Goal: Feedback & Contribution: Submit feedback/report problem

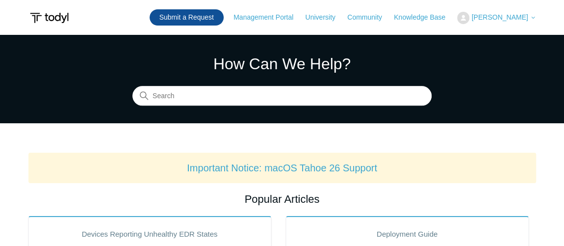
click at [220, 24] on link "Submit a Request" at bounding box center [187, 17] width 74 height 16
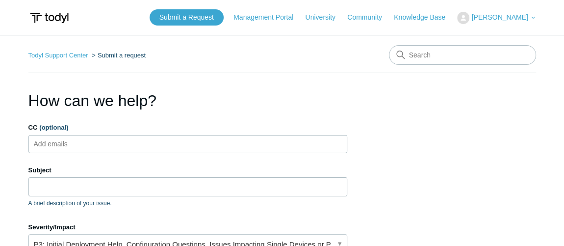
click at [132, 146] on ul "Add emails" at bounding box center [187, 144] width 319 height 18
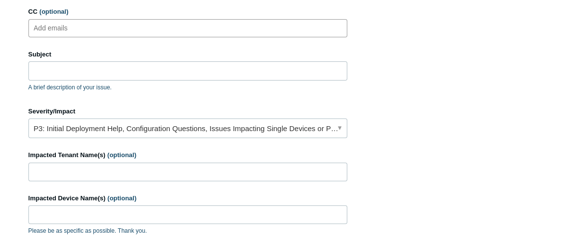
scroll to position [89, 0]
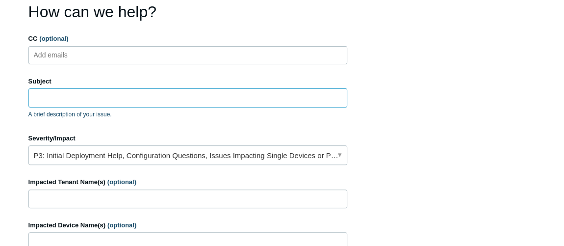
click at [105, 101] on input "Subject" at bounding box center [187, 97] width 319 height 19
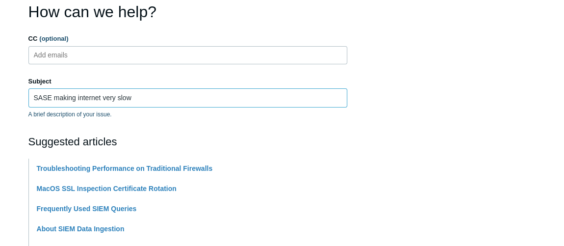
type input "SASE making internet very slow"
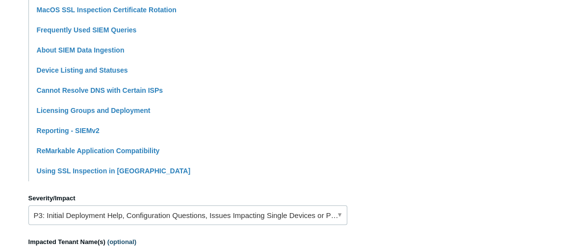
drag, startPoint x: 451, startPoint y: 130, endPoint x: 320, endPoint y: 176, distance: 139.7
click at [452, 130] on section "How can we help? CC (optional) Add emails Subject SASE making internet very slo…" at bounding box center [281, 167] width 507 height 690
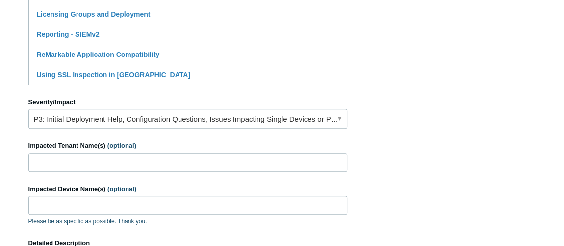
scroll to position [401, 0]
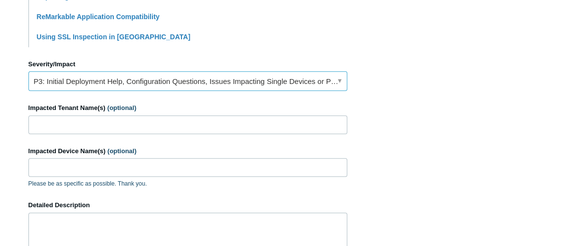
click at [110, 88] on link "P3: Initial Deployment Help, Configuration Questions, Issues Impacting Single D…" at bounding box center [187, 81] width 319 height 20
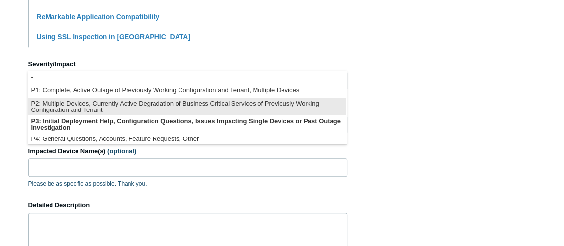
click at [119, 102] on li "P2: Multiple Devices, Currently Active Degradation of Business Critical Service…" at bounding box center [187, 107] width 318 height 18
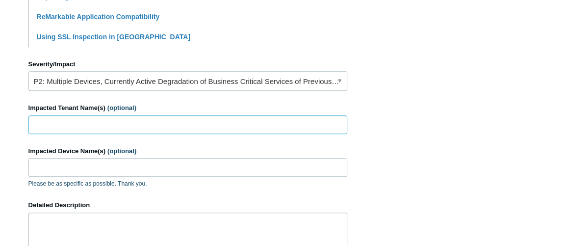
click at [122, 126] on input "Impacted Tenant Name(s) (optional)" at bounding box center [187, 124] width 319 height 19
paste input "SSCAdmins-MacBook-Pro.local"
type input "SSCAdmins-MacBook-Pro.local"
click at [120, 169] on input "Impacted Device Name(s) (optional)" at bounding box center [187, 167] width 319 height 19
paste input "SSCAdmins-MacBook-Pro.local"
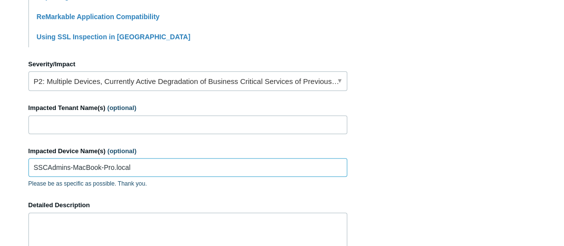
type input "SSCAdmins-MacBook-Pro.local"
click at [100, 120] on input "Impacted Tenant Name(s) (optional)" at bounding box center [187, 124] width 319 height 19
type input "Environmental Forensics Group"
click at [150, 155] on div "Impacted Device Name(s) (optional) SSCAdmins-MacBook-Pro.local Please be as spe…" at bounding box center [187, 167] width 319 height 42
click at [151, 165] on input "SSCAdmins-MacBook-Pro.local" at bounding box center [187, 167] width 319 height 19
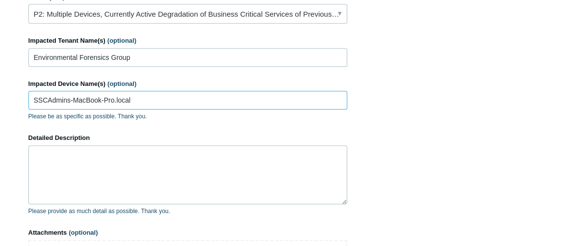
scroll to position [534, 0]
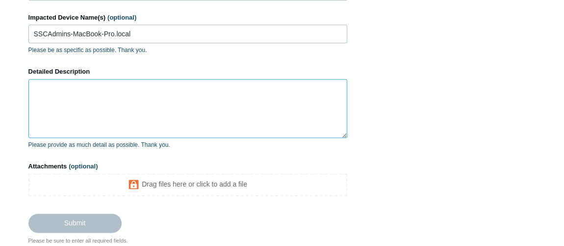
drag, startPoint x: 151, startPoint y: 130, endPoint x: 153, endPoint y: 114, distance: 16.2
click at [151, 129] on textarea "Detailed Description" at bounding box center [187, 108] width 319 height 59
click at [153, 113] on textarea "Detailed Description" at bounding box center [187, 108] width 319 height 59
click at [200, 102] on textarea "Detailed Description" at bounding box center [187, 108] width 319 height 59
paste textarea "it would lose communication once every 5 min or so for a second. Then it would …"
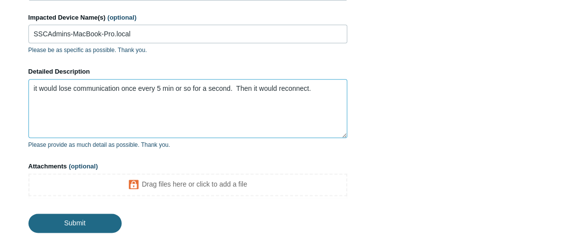
type textarea "it would lose communication once every 5 min or so for a second. Then it would …"
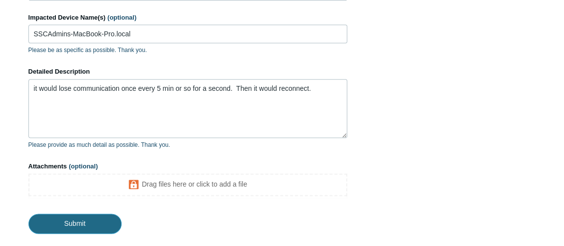
click at [104, 227] on input "Submit" at bounding box center [74, 223] width 93 height 20
